Goal: Use online tool/utility: Utilize a website feature to perform a specific function

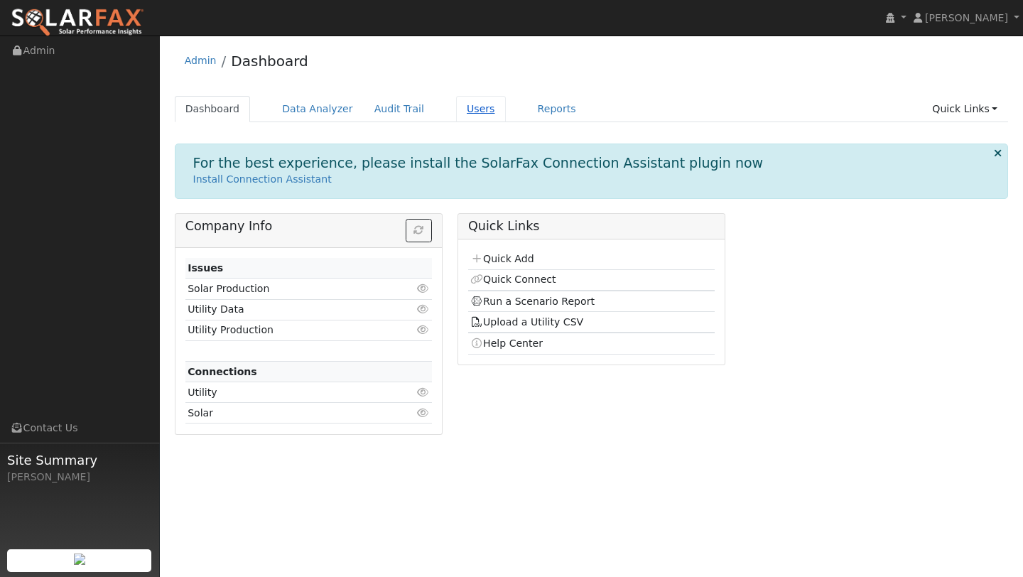
click at [469, 107] on link "Users" at bounding box center [481, 109] width 50 height 26
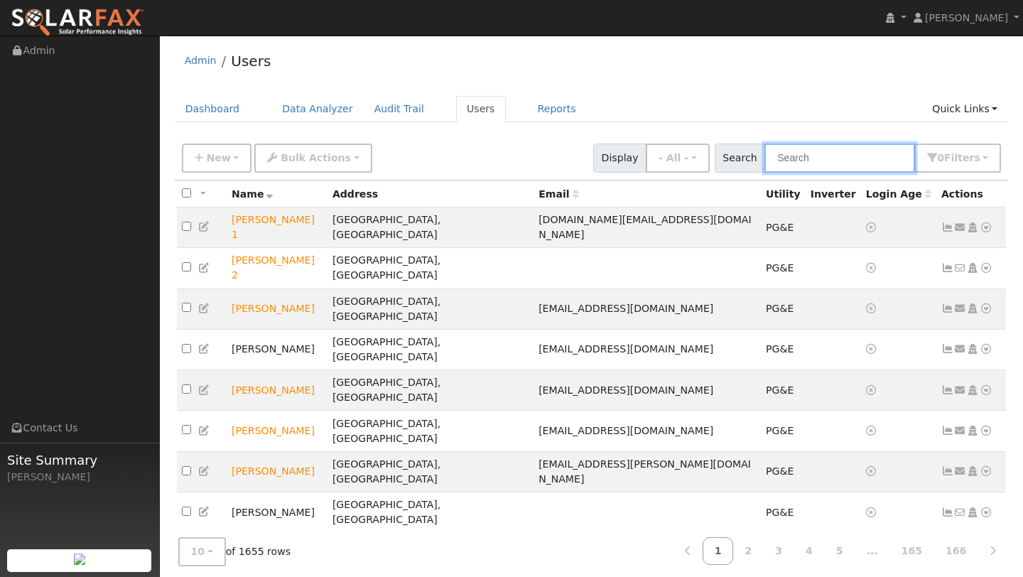
click at [801, 161] on input "text" at bounding box center [839, 158] width 151 height 29
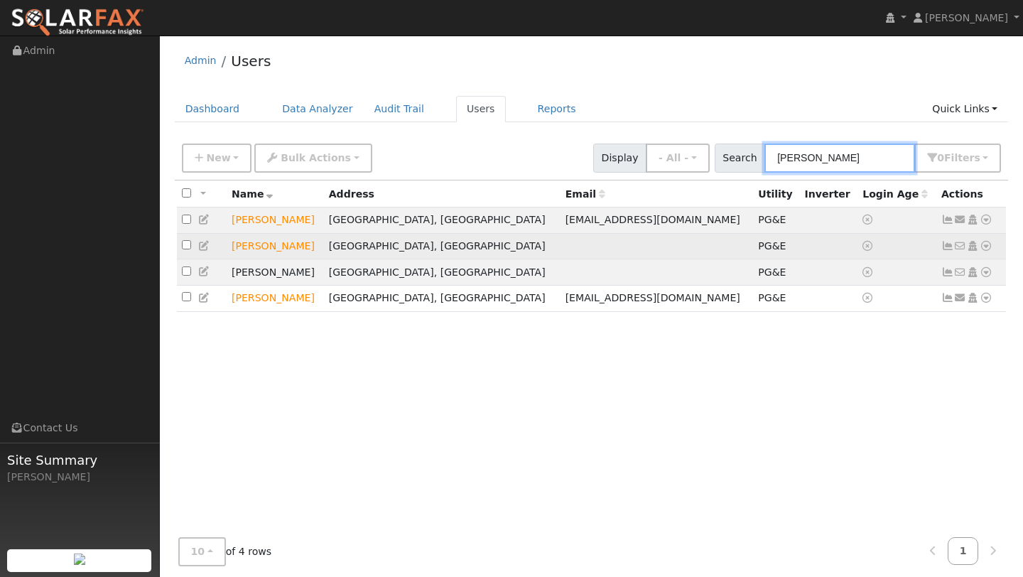
type input "[PERSON_NAME]"
click at [988, 247] on icon at bounding box center [986, 246] width 13 height 10
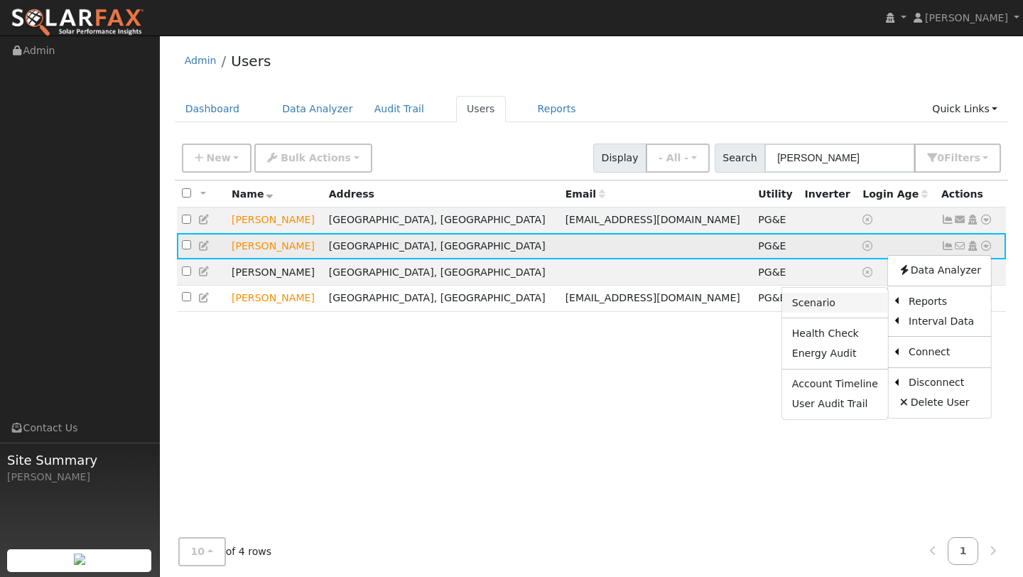
click at [858, 308] on link "Scenario" at bounding box center [835, 303] width 106 height 20
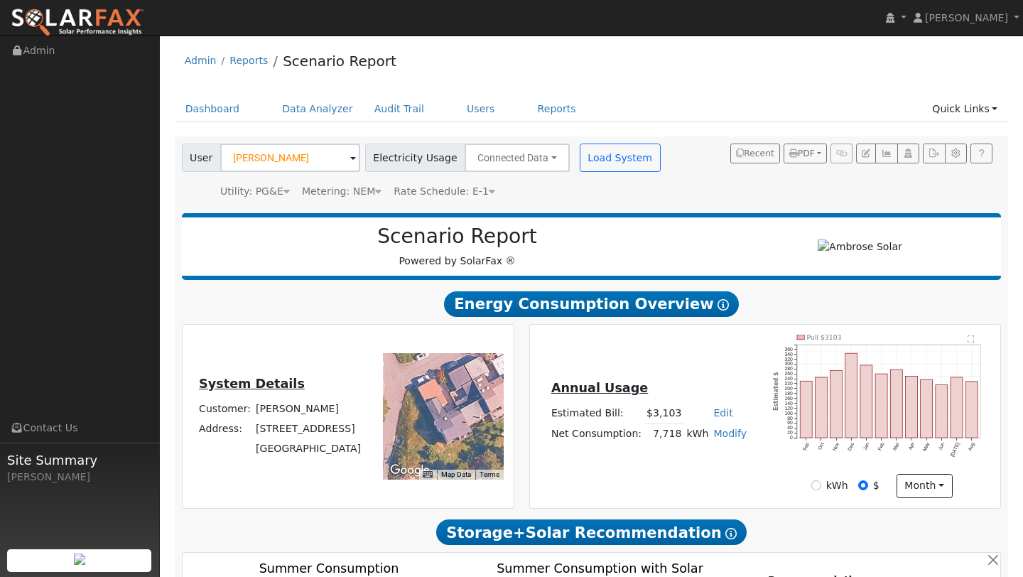
scroll to position [754, 0]
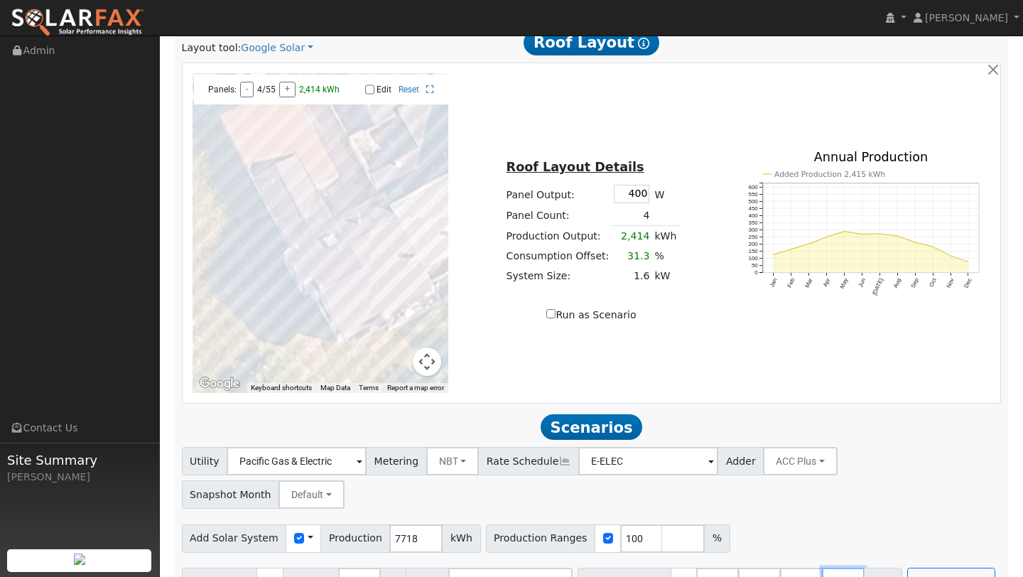
click at [822, 568] on input "number" at bounding box center [843, 582] width 43 height 28
click at [625, 524] on input "100" at bounding box center [641, 538] width 43 height 28
type input "1"
type input "157"
click at [753, 568] on input "27" at bounding box center [759, 582] width 43 height 28
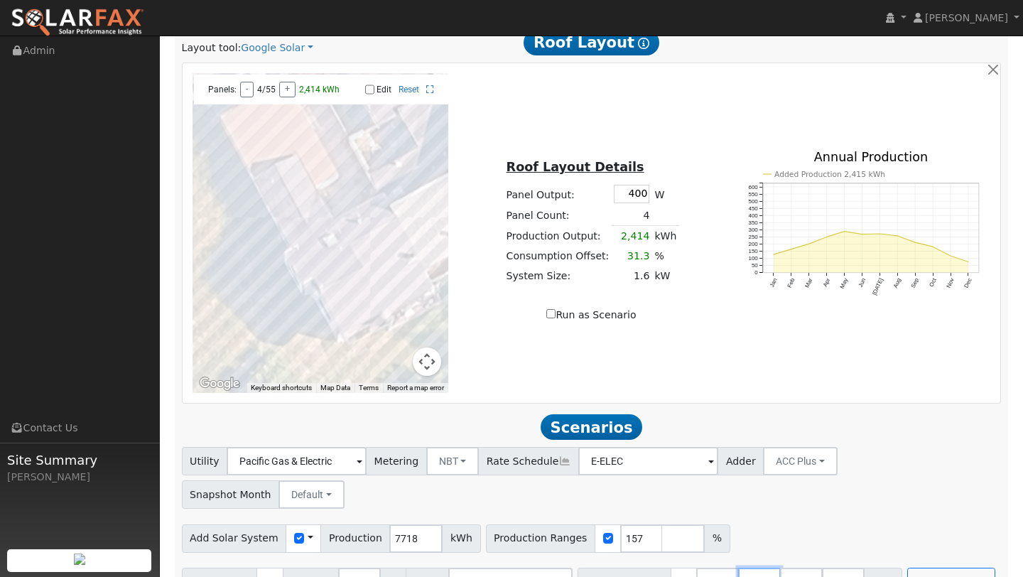
type input "40.5"
click at [753, 568] on input "40.5" at bounding box center [759, 582] width 43 height 28
type input "4"
type input "0"
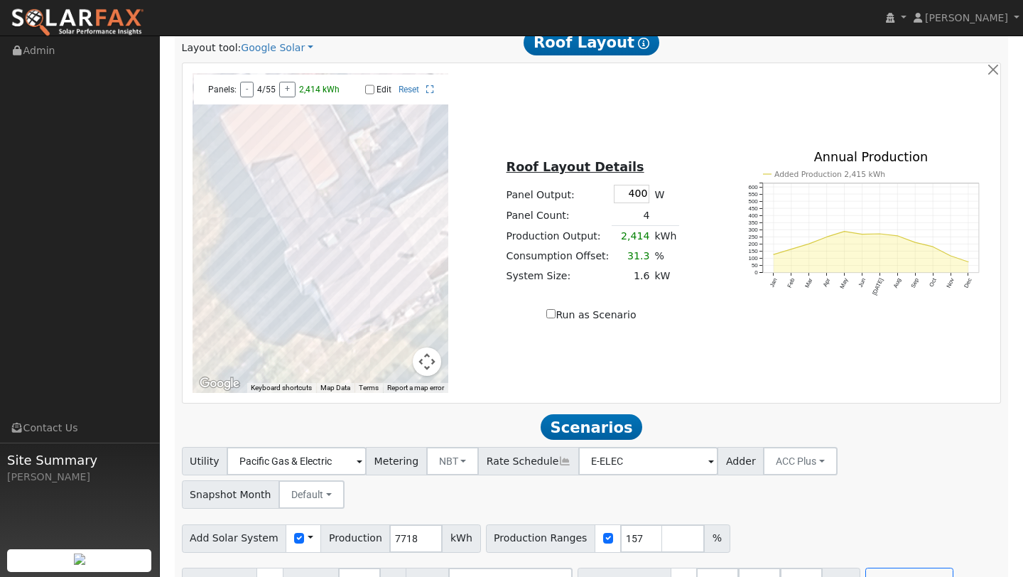
type input "13.5"
click at [760, 519] on div "Add Solar System Use CSV Data Production 7718 kWh Production Ranges 157 %" at bounding box center [591, 535] width 825 height 33
click at [871, 568] on button "Run Scenarios" at bounding box center [908, 582] width 87 height 28
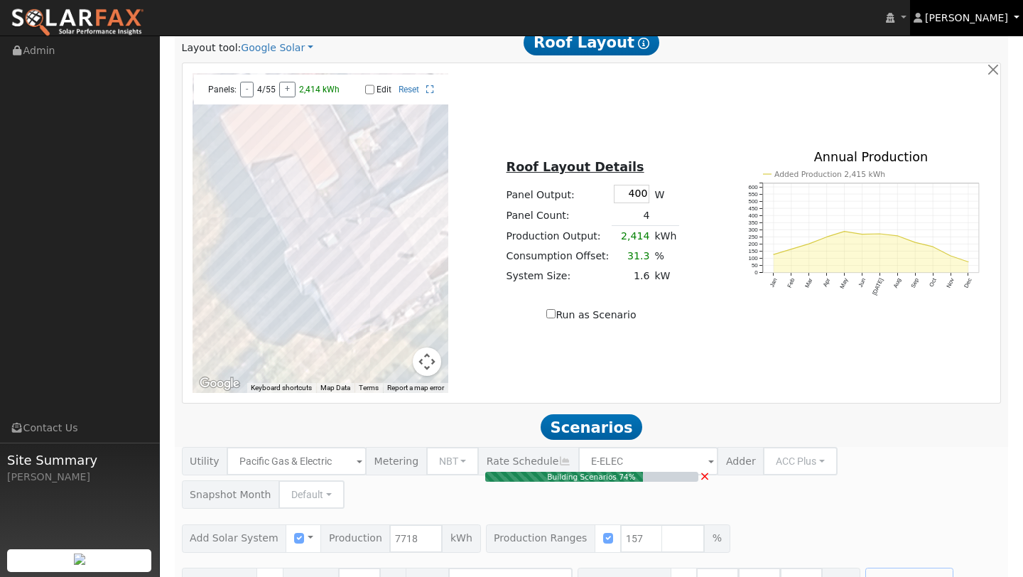
type input "8.1"
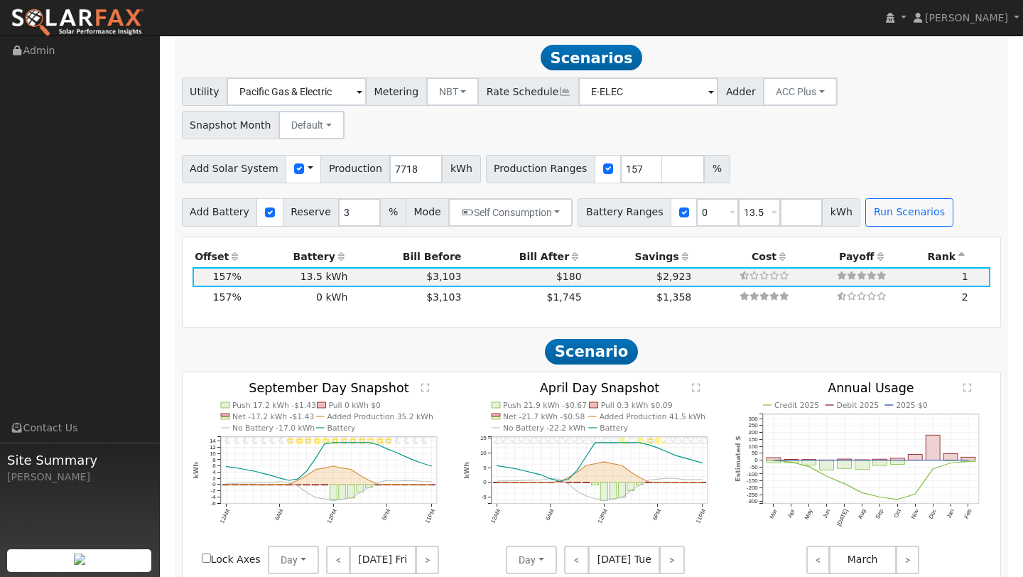
scroll to position [1125, 0]
